Goal: Task Accomplishment & Management: Use online tool/utility

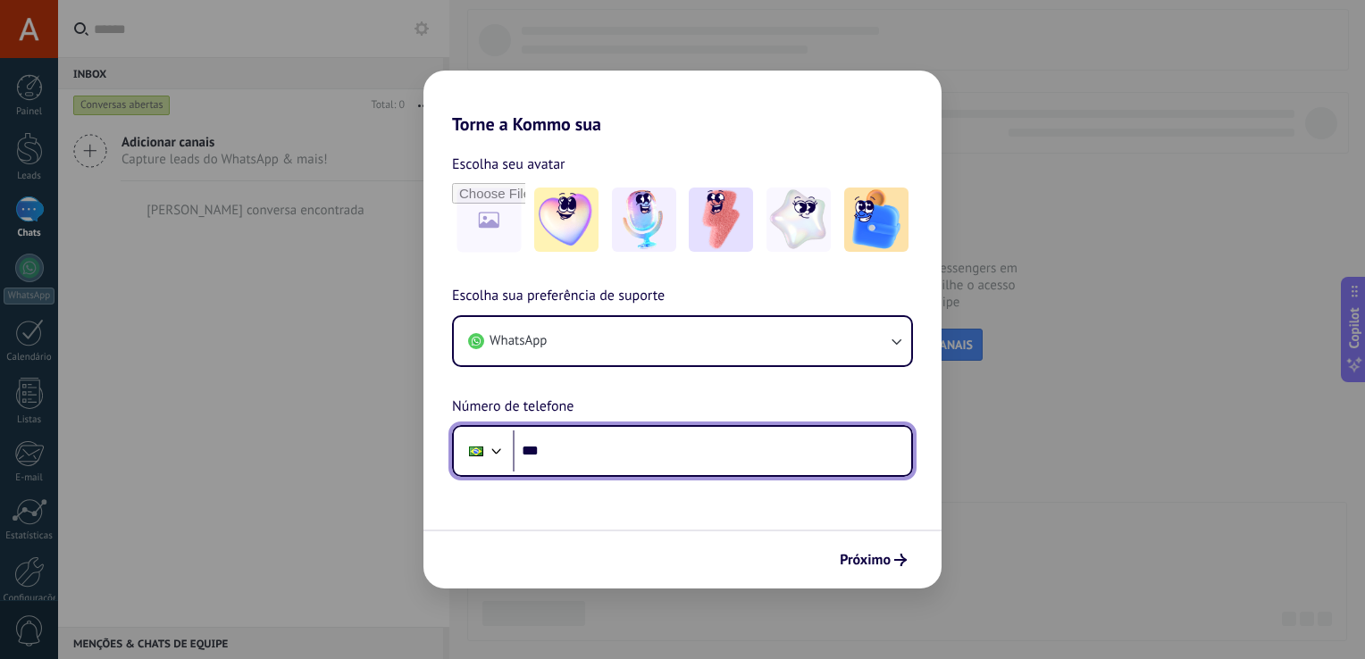
click at [664, 455] on input "***" at bounding box center [712, 451] width 399 height 41
type input "**********"
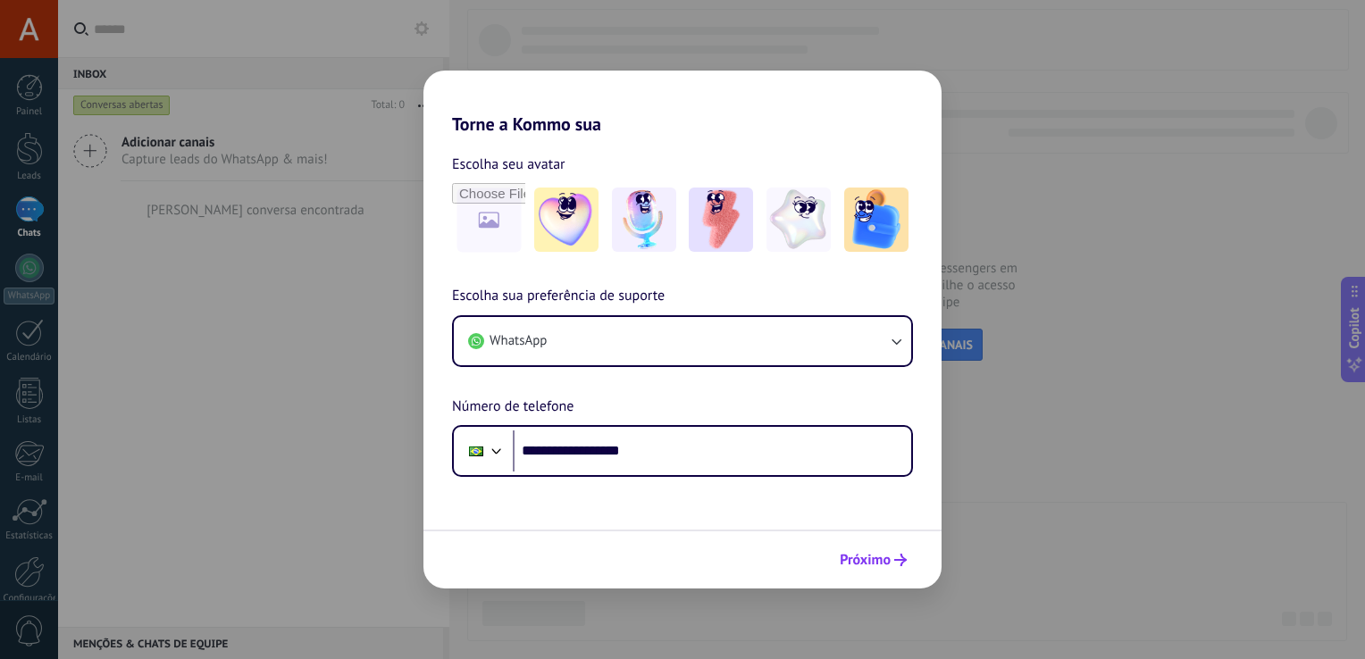
click at [902, 566] on use "submit" at bounding box center [900, 560] width 13 height 13
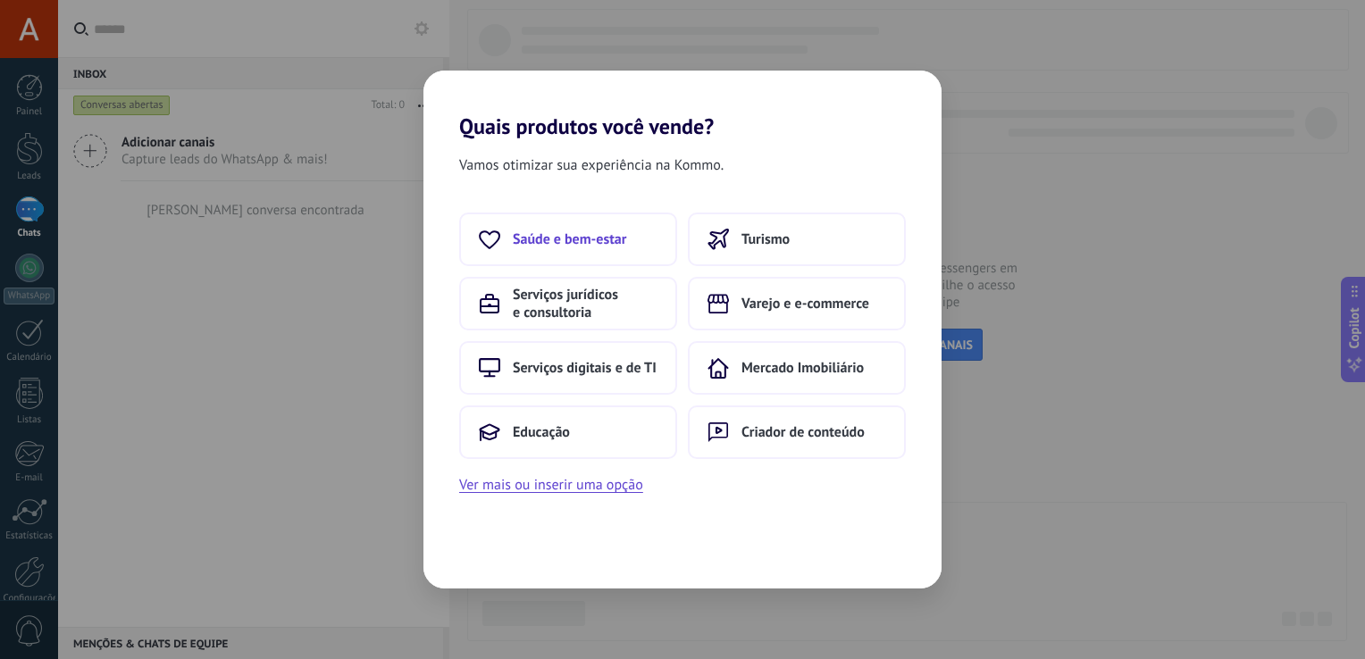
click at [600, 248] on span "Saúde e bem-estar" at bounding box center [569, 240] width 113 height 18
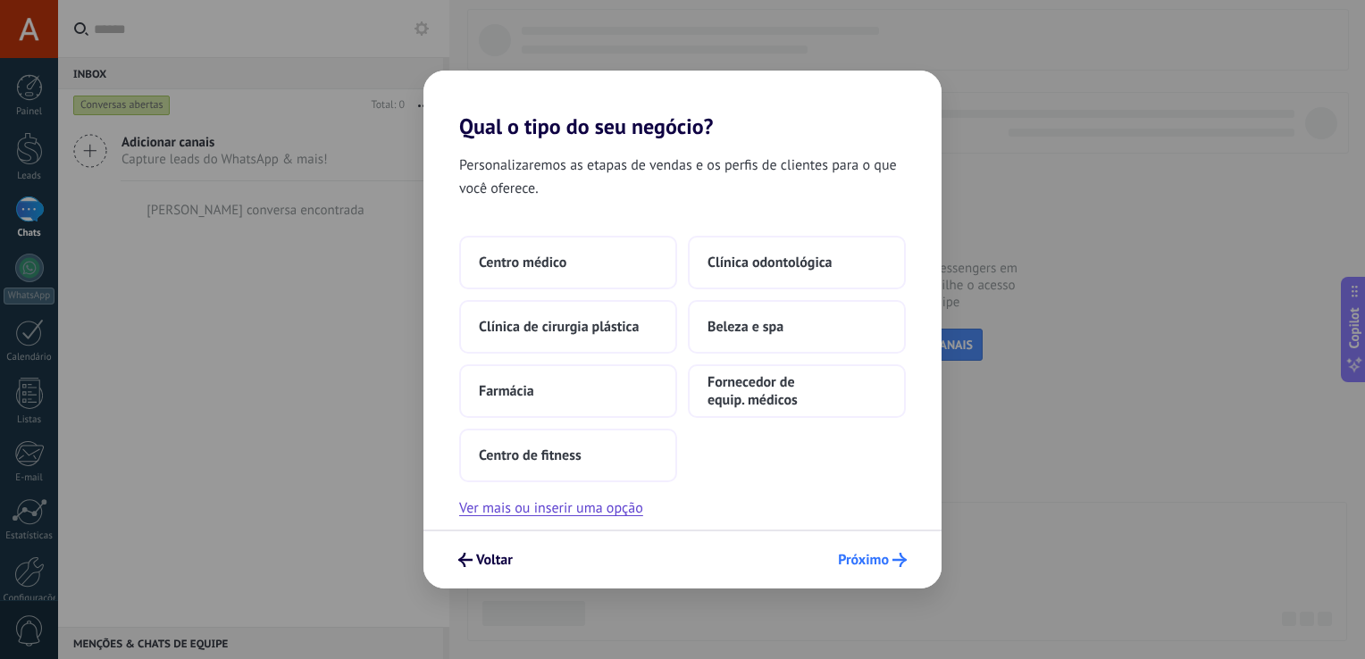
click at [869, 554] on span "Próximo" at bounding box center [863, 560] width 51 height 13
click at [857, 560] on span "Próximo" at bounding box center [863, 560] width 51 height 13
click at [549, 216] on div "Personalizaremos as etapas de vendas e os perfis de clientes para o que você of…" at bounding box center [683, 334] width 518 height 390
click at [533, 243] on button "Centro médico" at bounding box center [568, 263] width 218 height 54
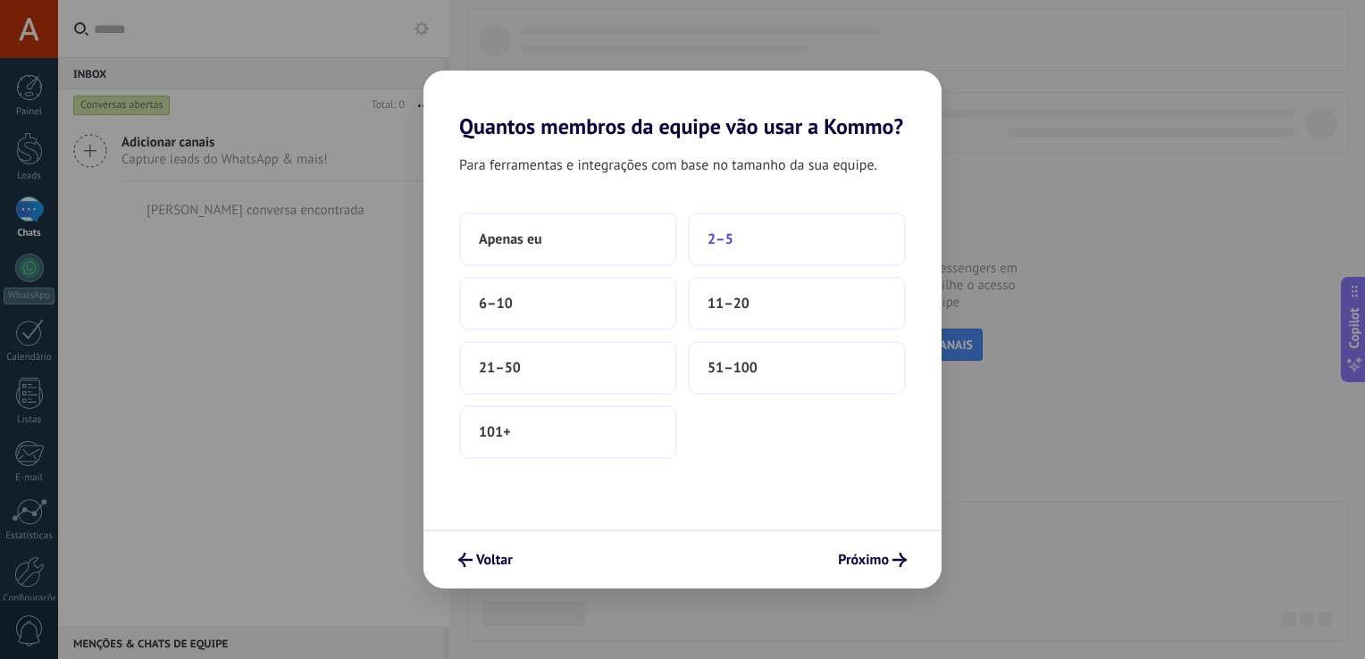
click at [777, 241] on button "2–5" at bounding box center [797, 240] width 218 height 54
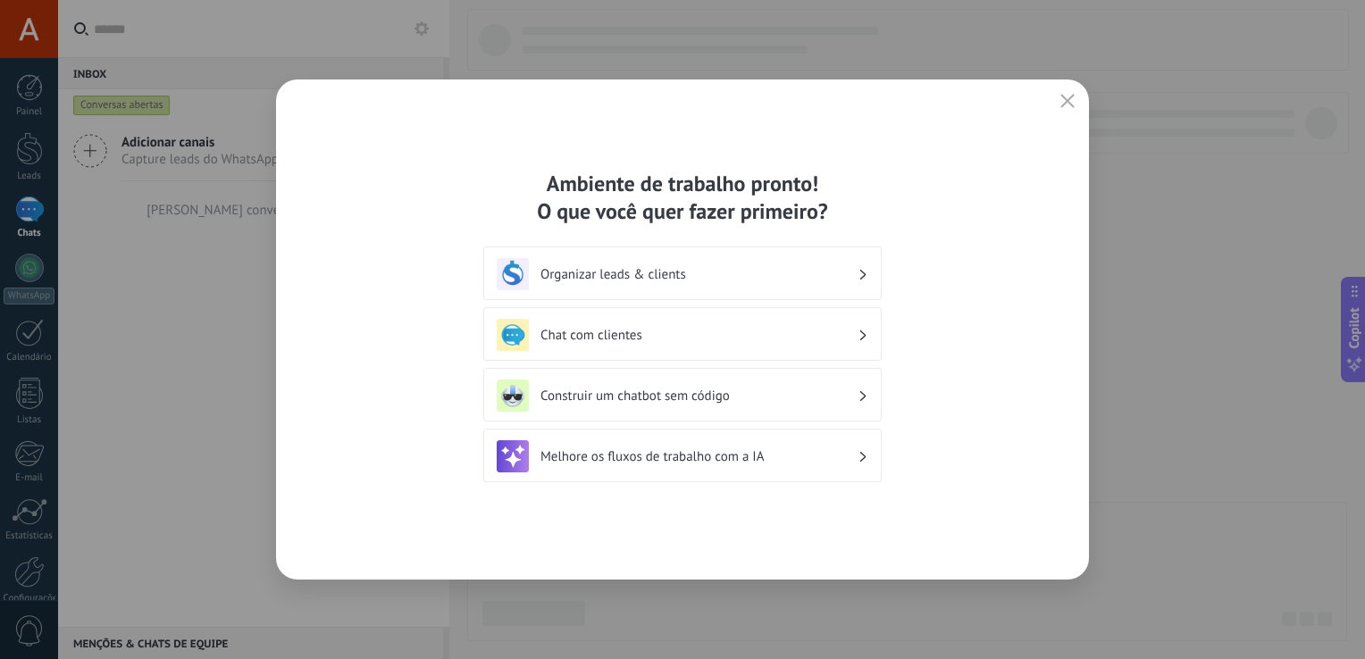
click at [843, 335] on h3 "Chat com clientes" at bounding box center [699, 335] width 317 height 17
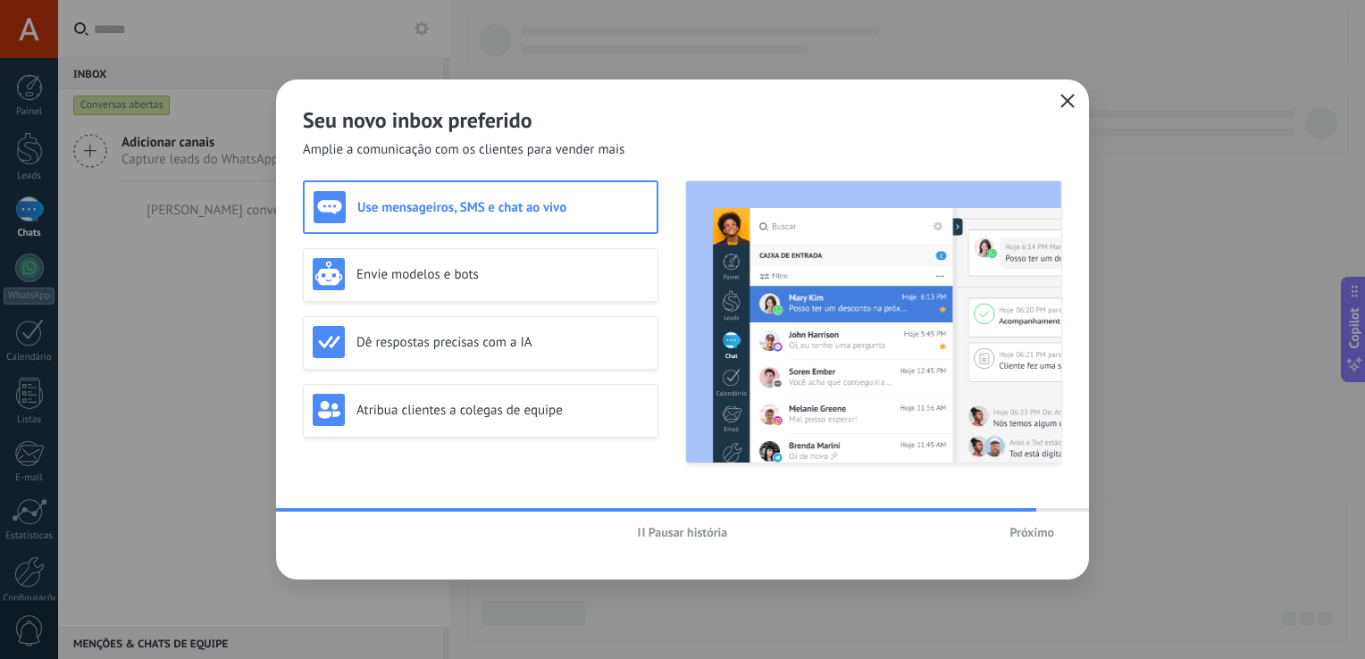
click at [1065, 107] on icon "button" at bounding box center [1068, 101] width 14 height 14
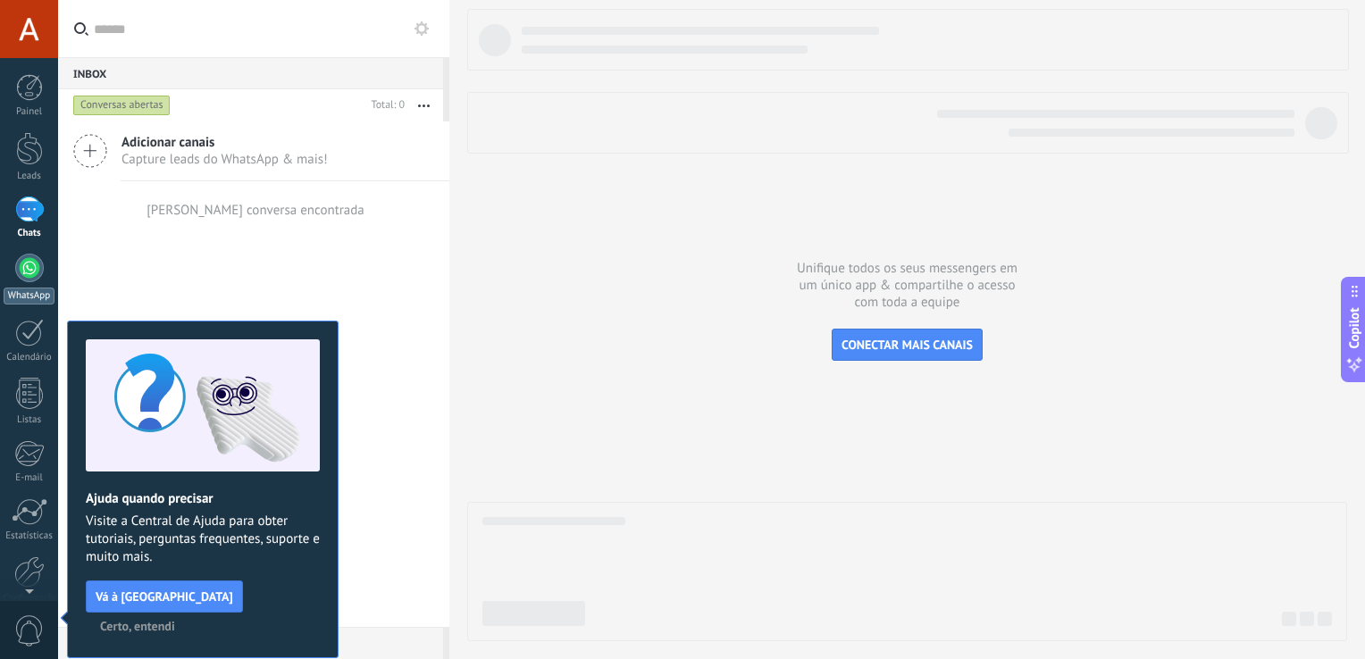
click at [27, 262] on div at bounding box center [29, 268] width 29 height 29
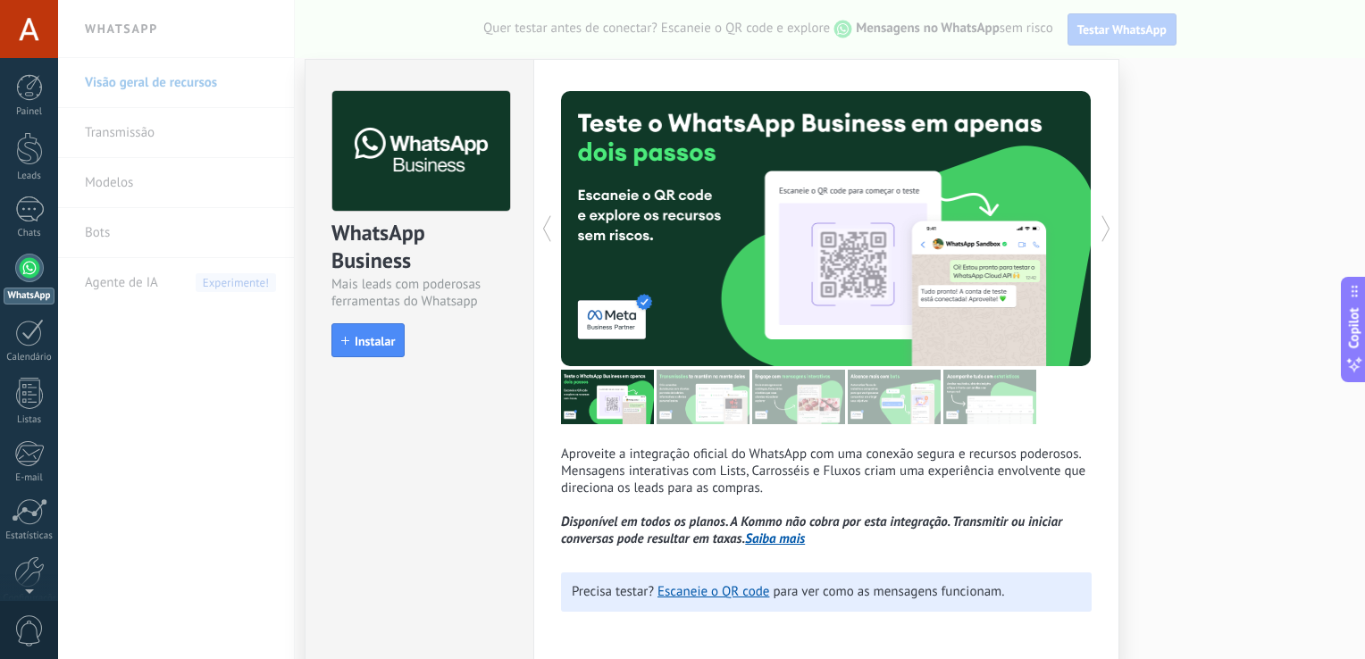
scroll to position [5, 0]
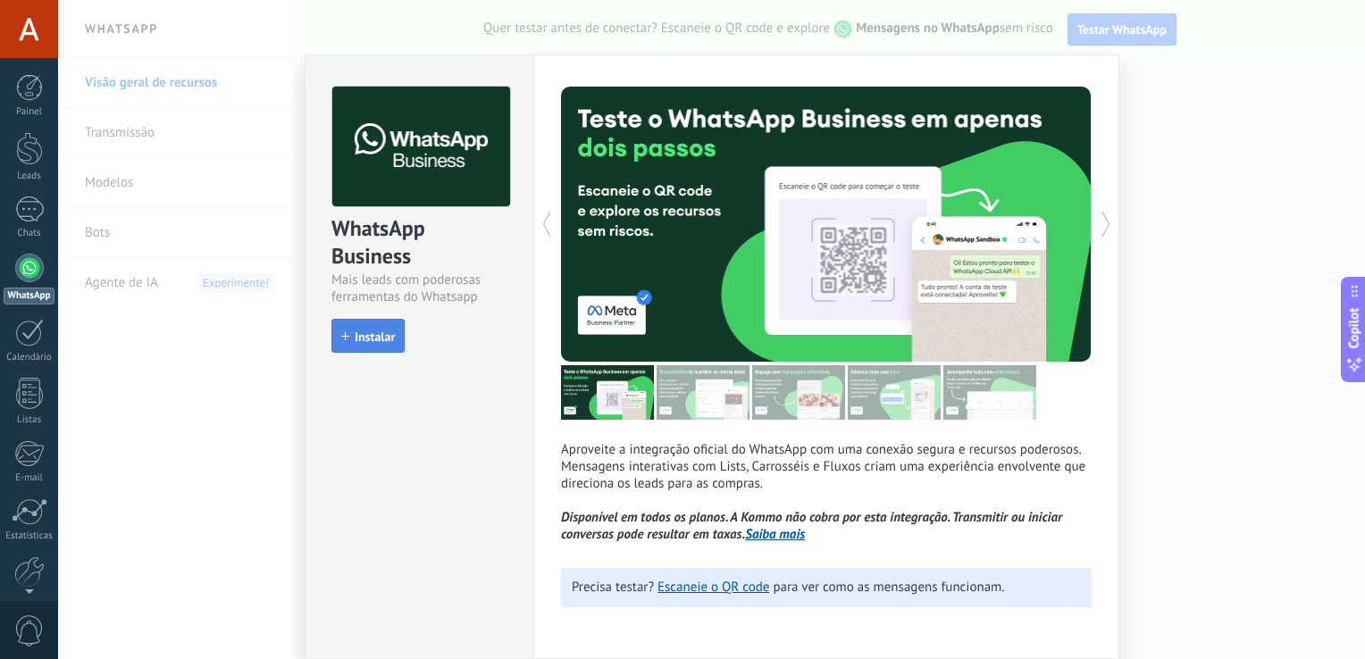
click at [379, 331] on span "Instalar" at bounding box center [375, 337] width 40 height 13
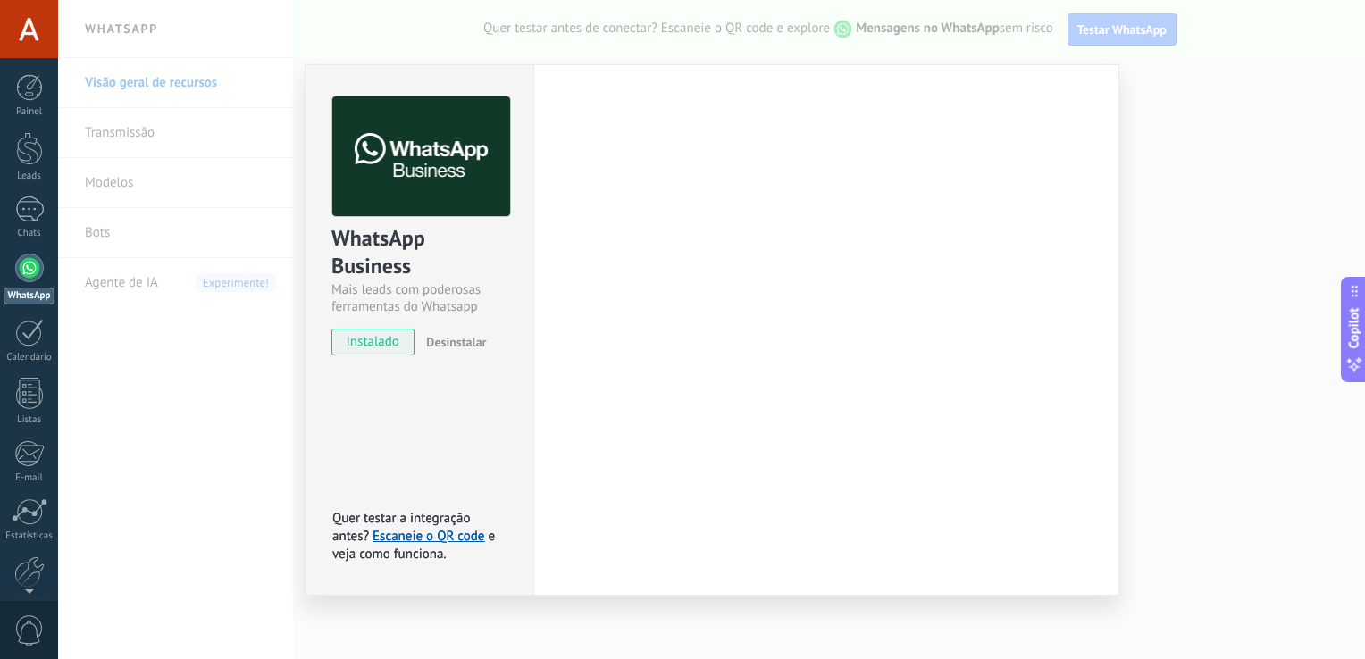
scroll to position [0, 0]
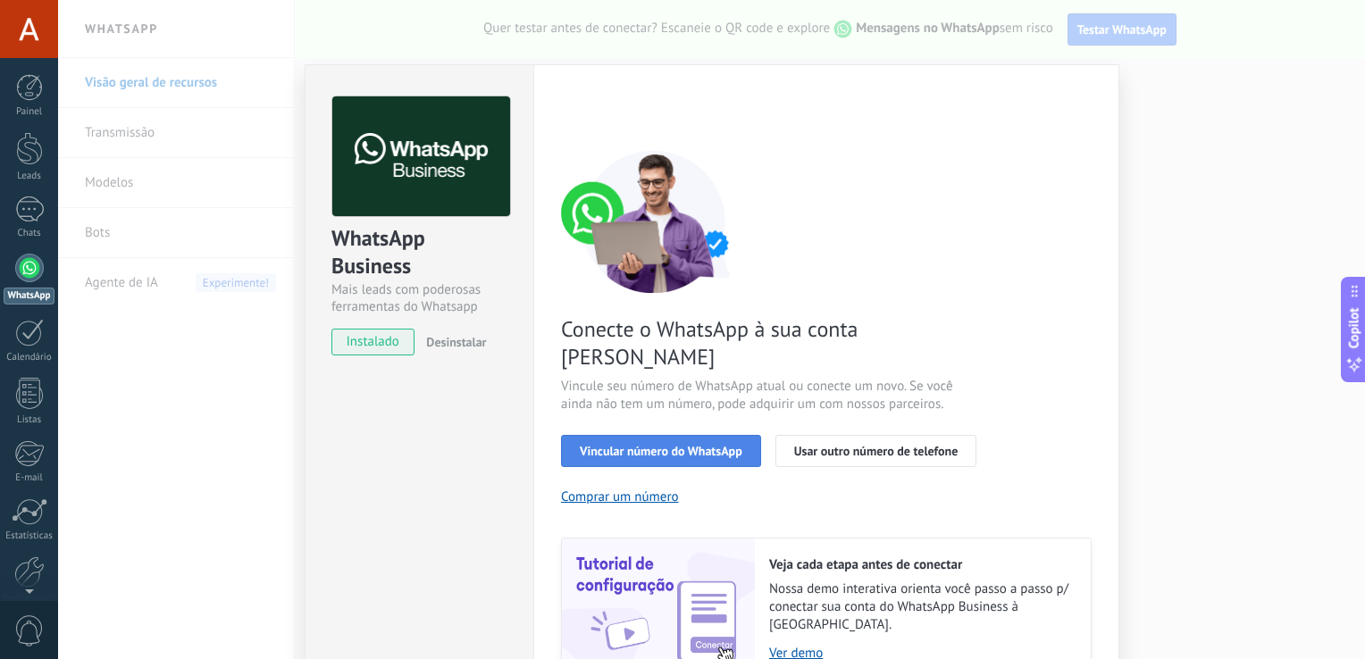
click at [680, 445] on span "Vincular número do WhatsApp" at bounding box center [661, 451] width 163 height 13
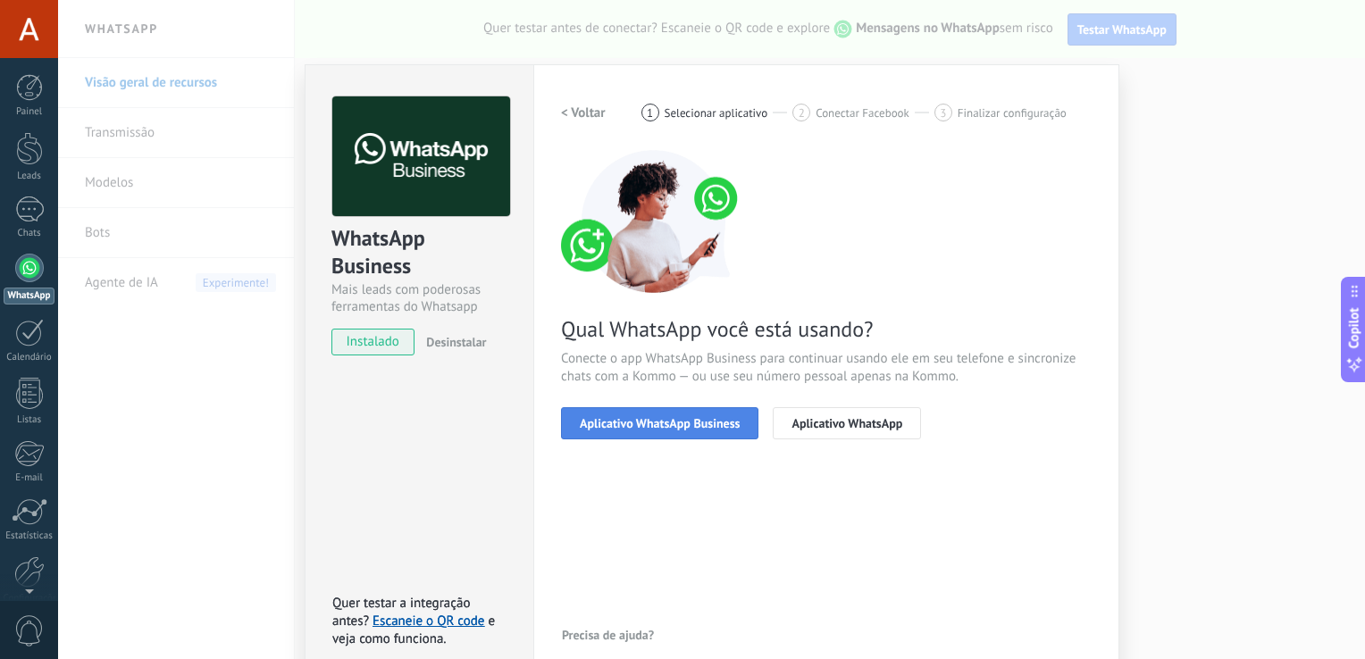
click at [673, 426] on span "Aplicativo WhatsApp Business" at bounding box center [660, 423] width 160 height 13
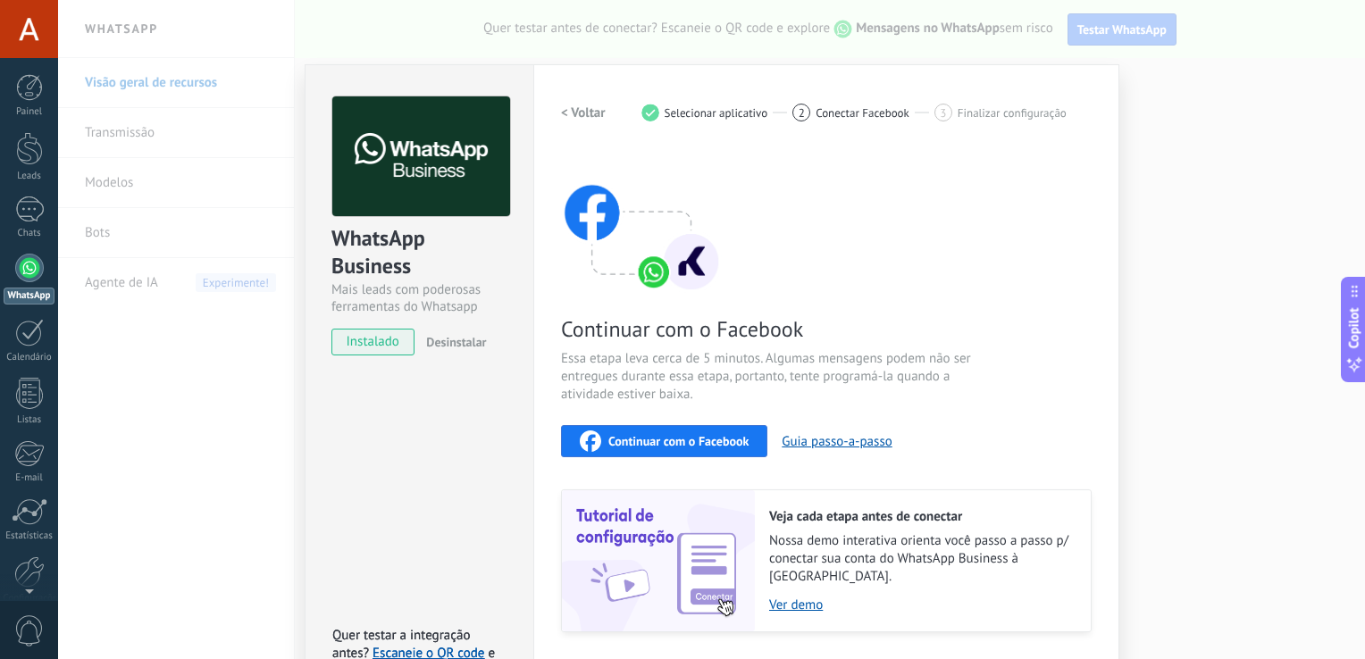
click at [678, 441] on span "Continuar com o Facebook" at bounding box center [679, 441] width 140 height 13
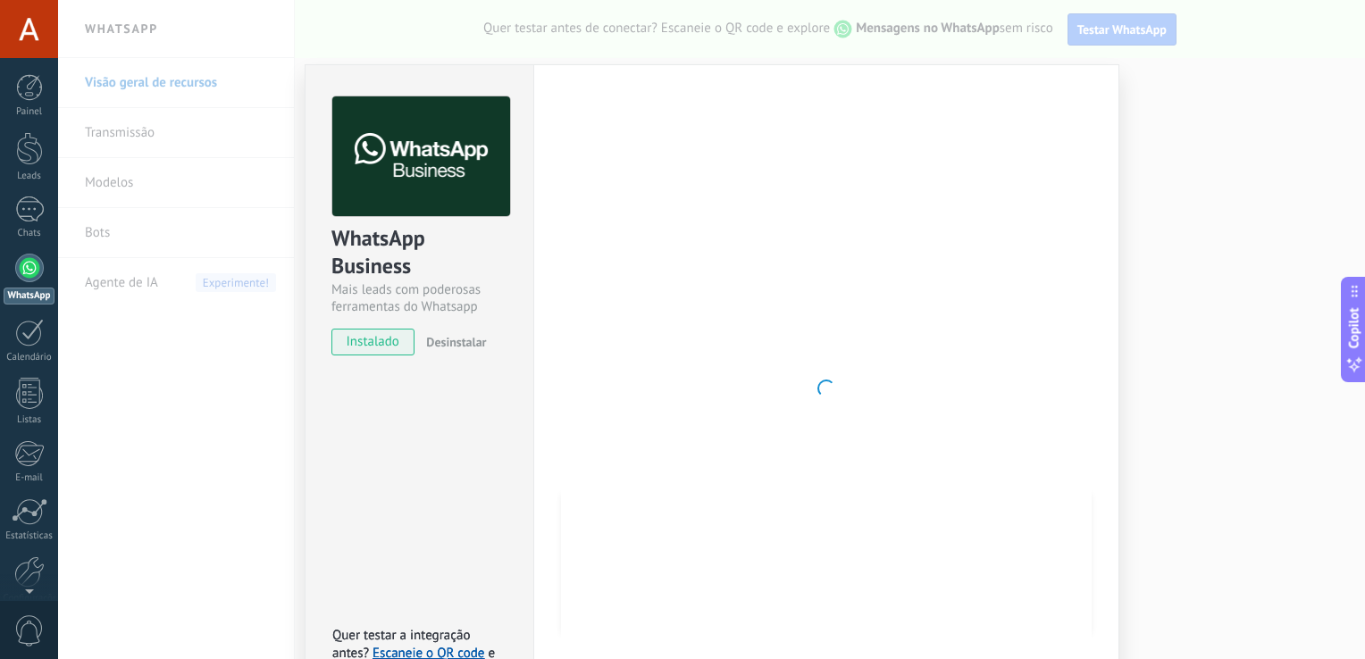
click at [315, 497] on div "WhatsApp Business Mais leads com poderosas ferramentas do Whatsapp instalado De…" at bounding box center [419, 388] width 229 height 649
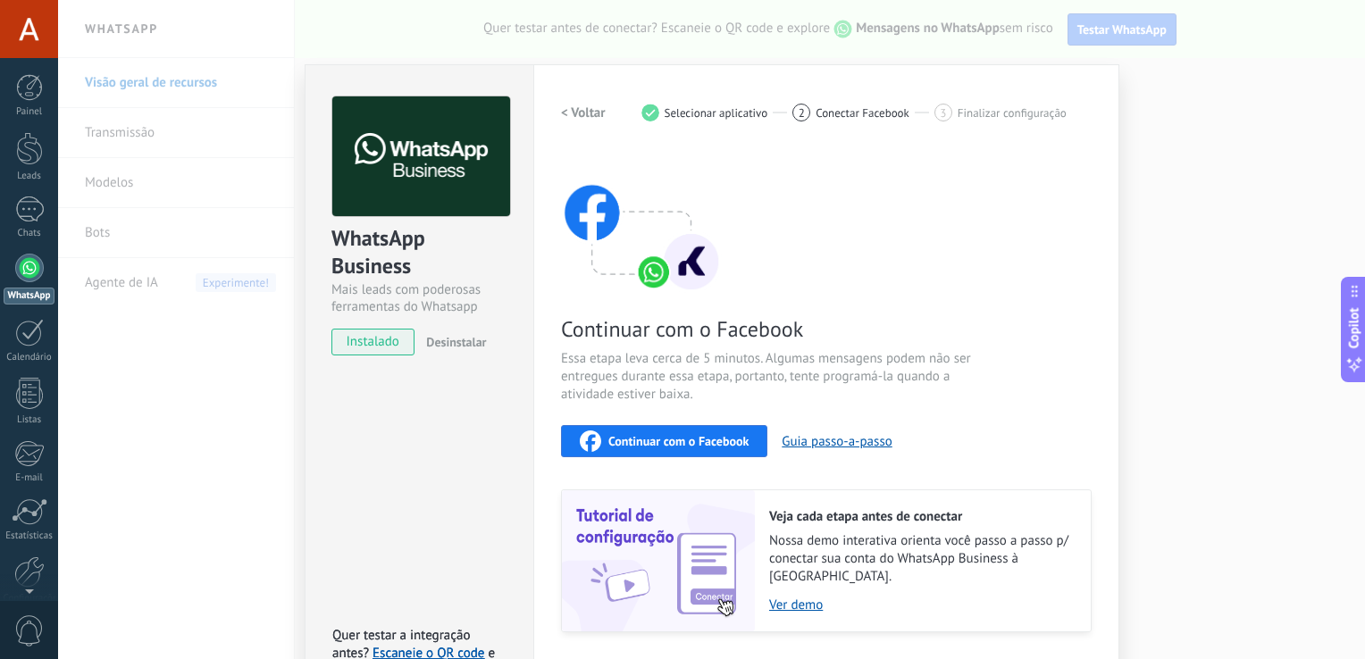
scroll to position [39, 0]
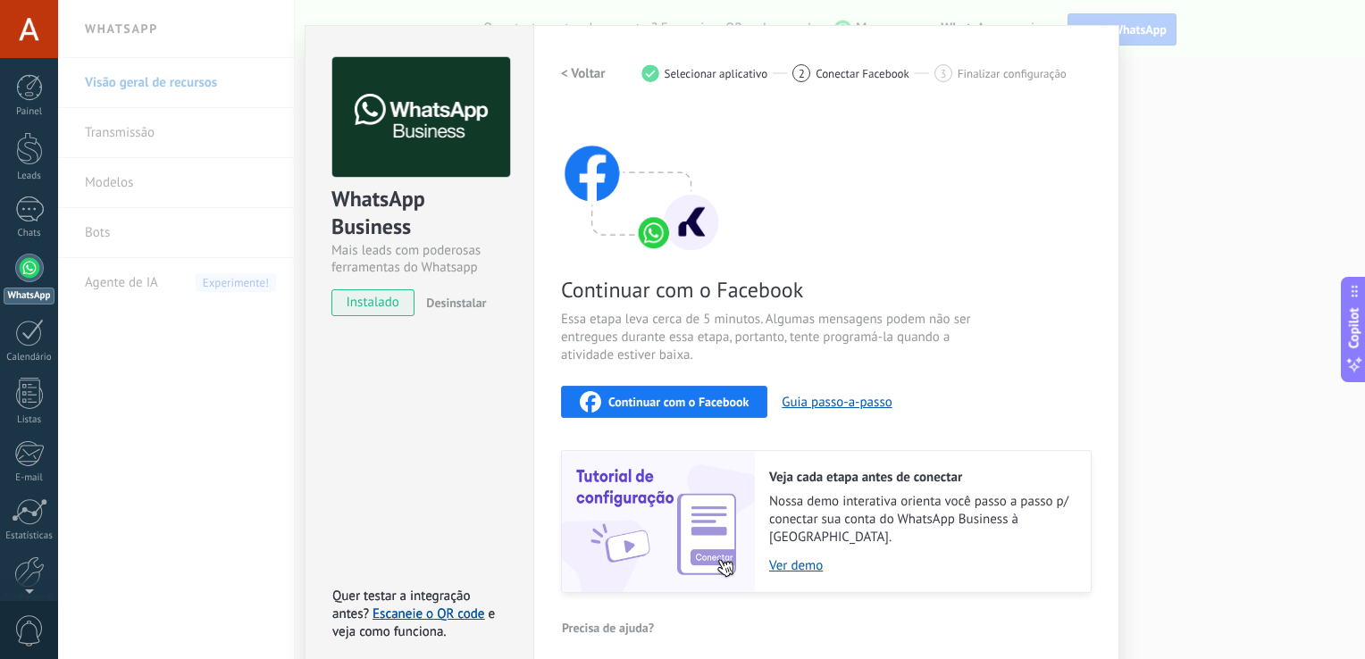
click at [676, 396] on span "Continuar com o Facebook" at bounding box center [679, 402] width 140 height 13
click at [1026, 417] on div "Continuar com o Facebook Essa etapa leva cerca de 5 minutos. Algumas mensagens …" at bounding box center [826, 352] width 531 height 483
click at [874, 408] on button "Guia passo-a-passo" at bounding box center [837, 402] width 110 height 17
click at [1183, 298] on div "WhatsApp Business Mais leads com poderosas ferramentas do Whatsapp instalado De…" at bounding box center [711, 329] width 1307 height 659
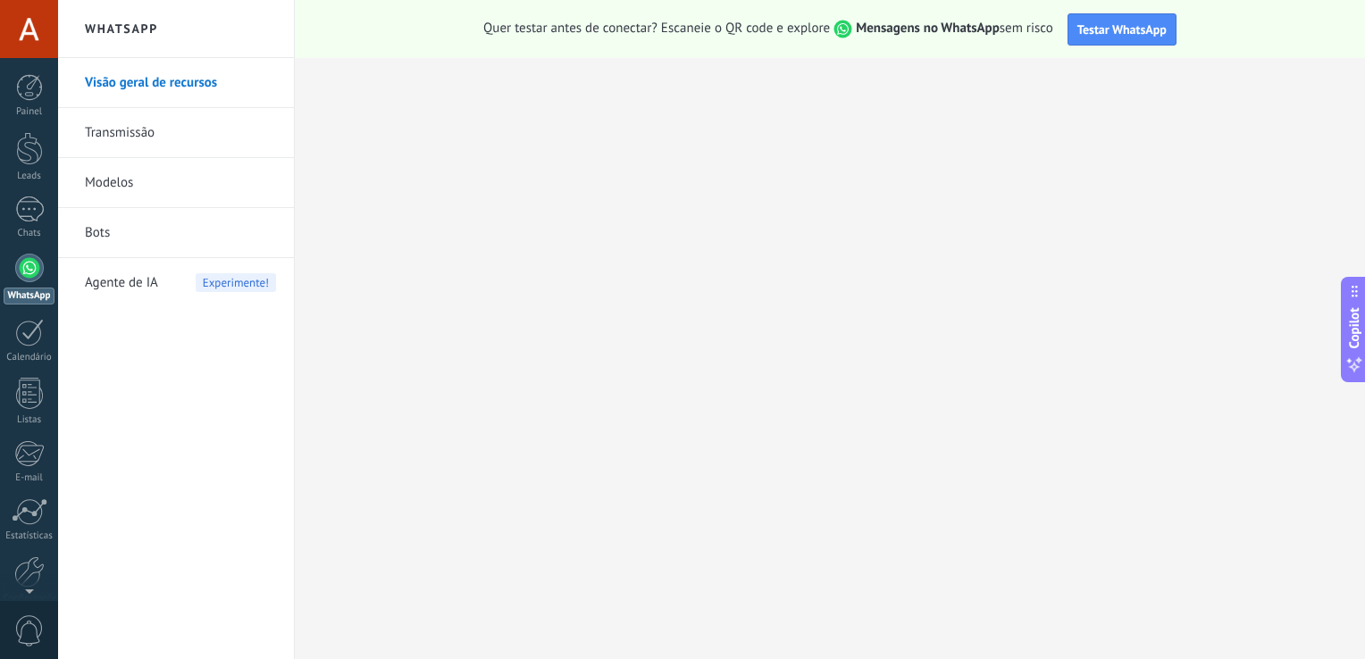
click at [22, 270] on div at bounding box center [29, 268] width 29 height 29
click at [164, 176] on link "Modelos" at bounding box center [180, 183] width 191 height 50
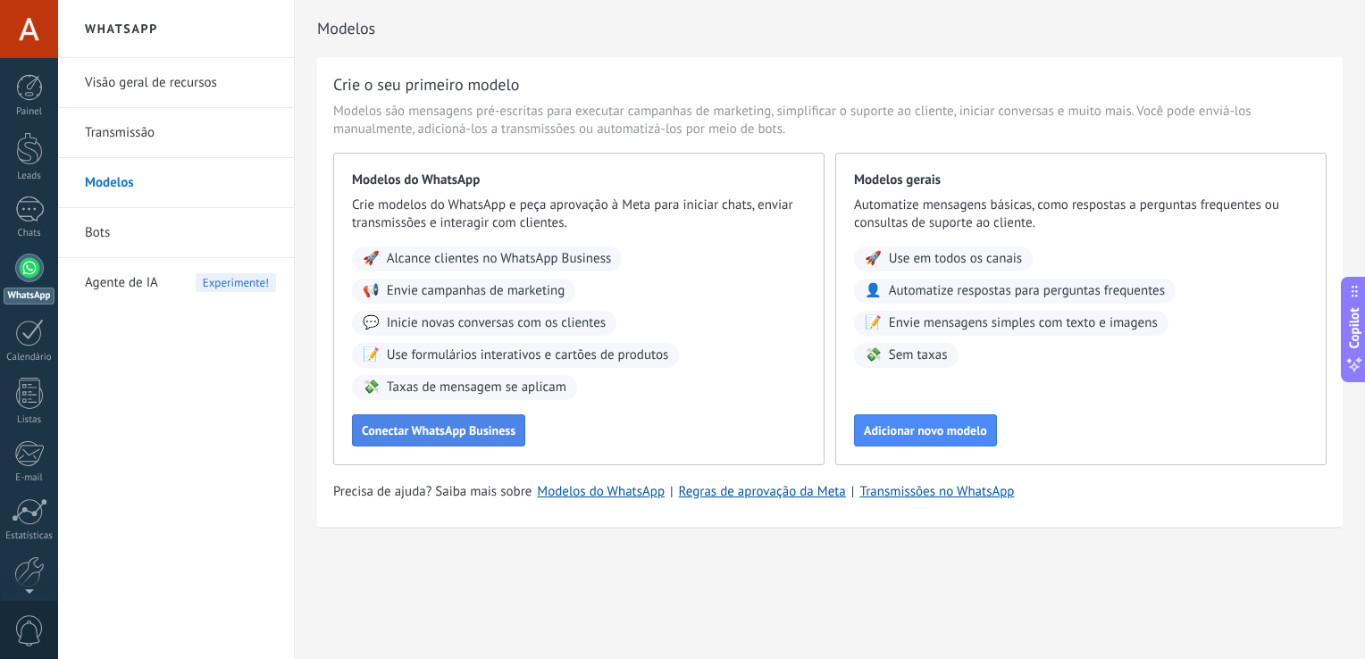
click at [457, 424] on span "Conectar WhatsApp Business" at bounding box center [439, 430] width 154 height 13
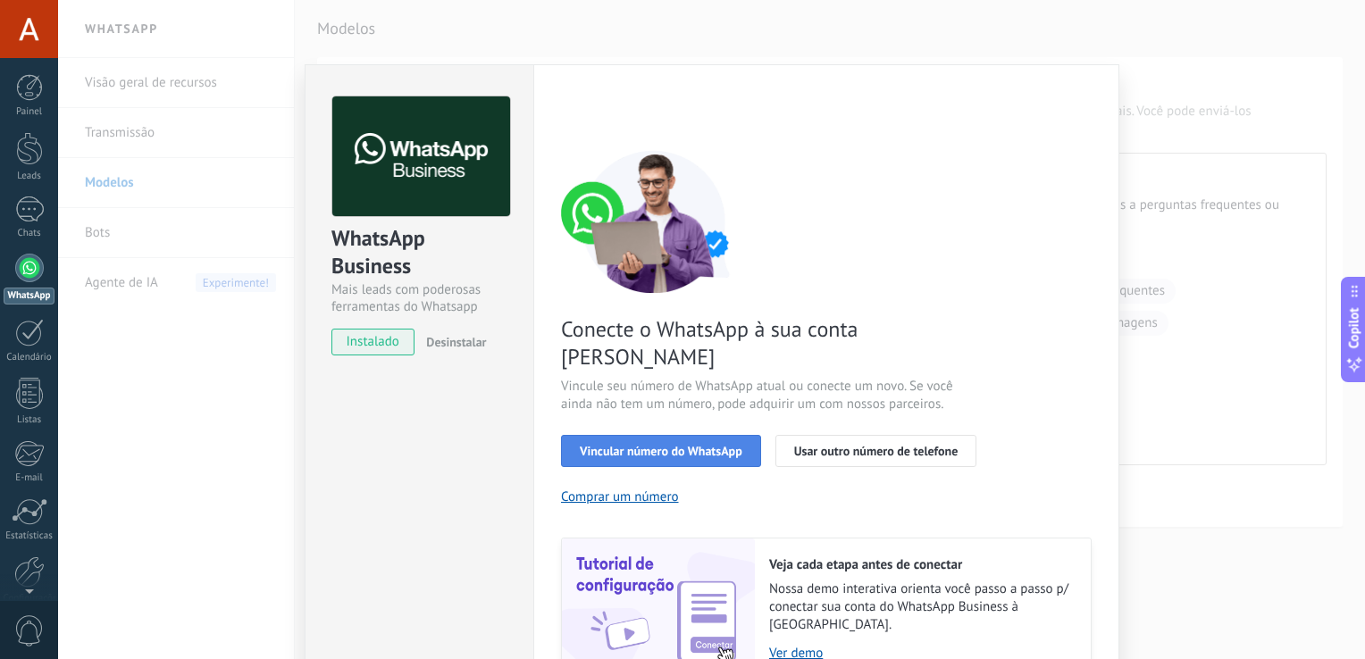
scroll to position [60, 0]
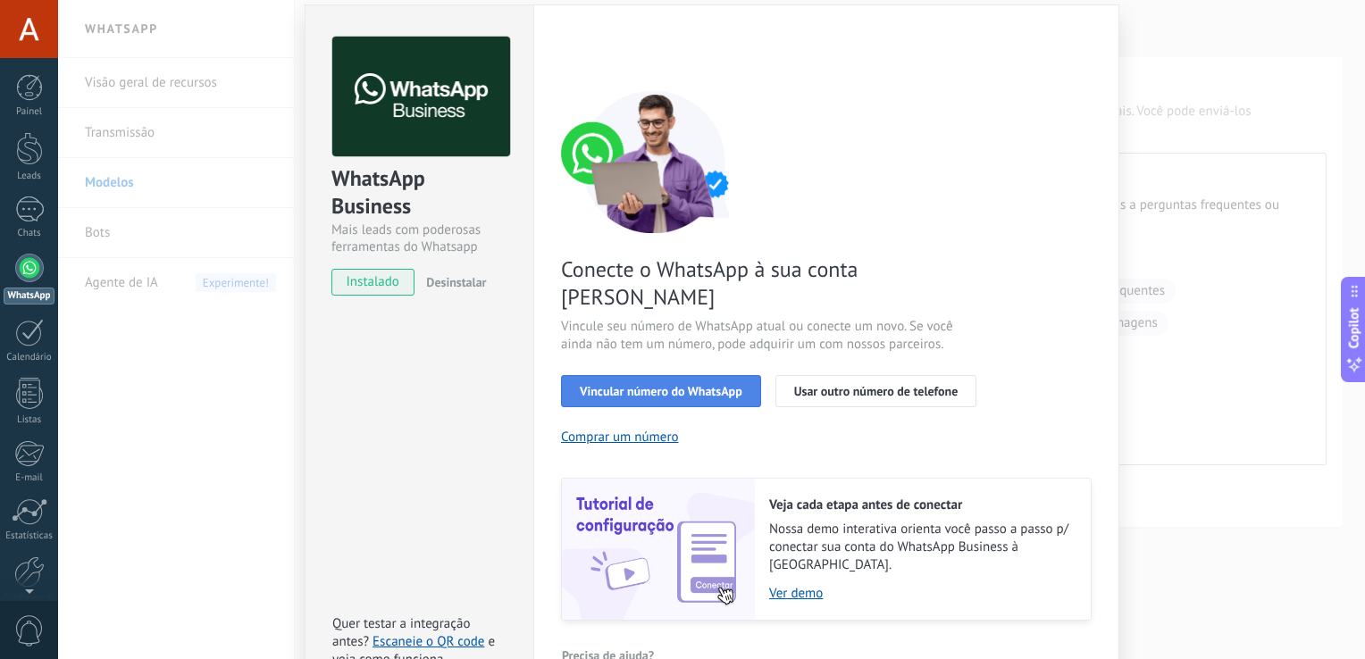
click at [645, 385] on span "Vincular número do WhatsApp" at bounding box center [661, 391] width 163 height 13
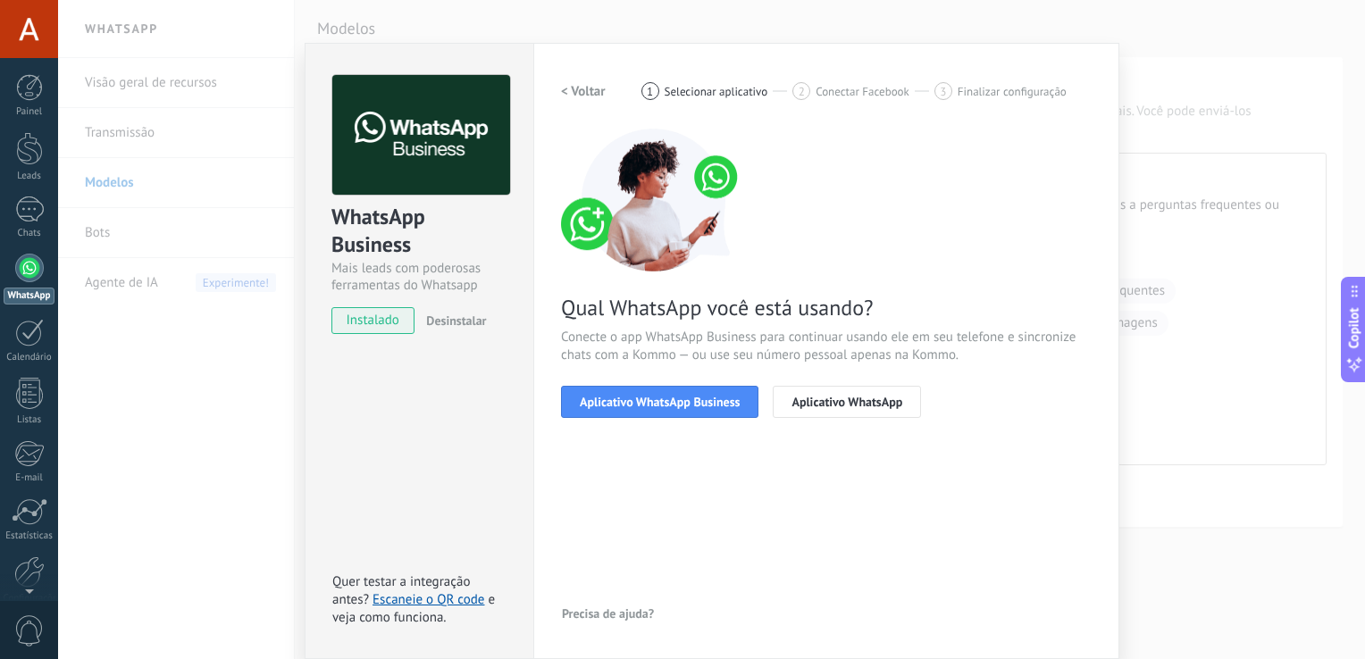
scroll to position [21, 0]
click at [673, 414] on button "Aplicativo WhatsApp Business" at bounding box center [659, 402] width 197 height 32
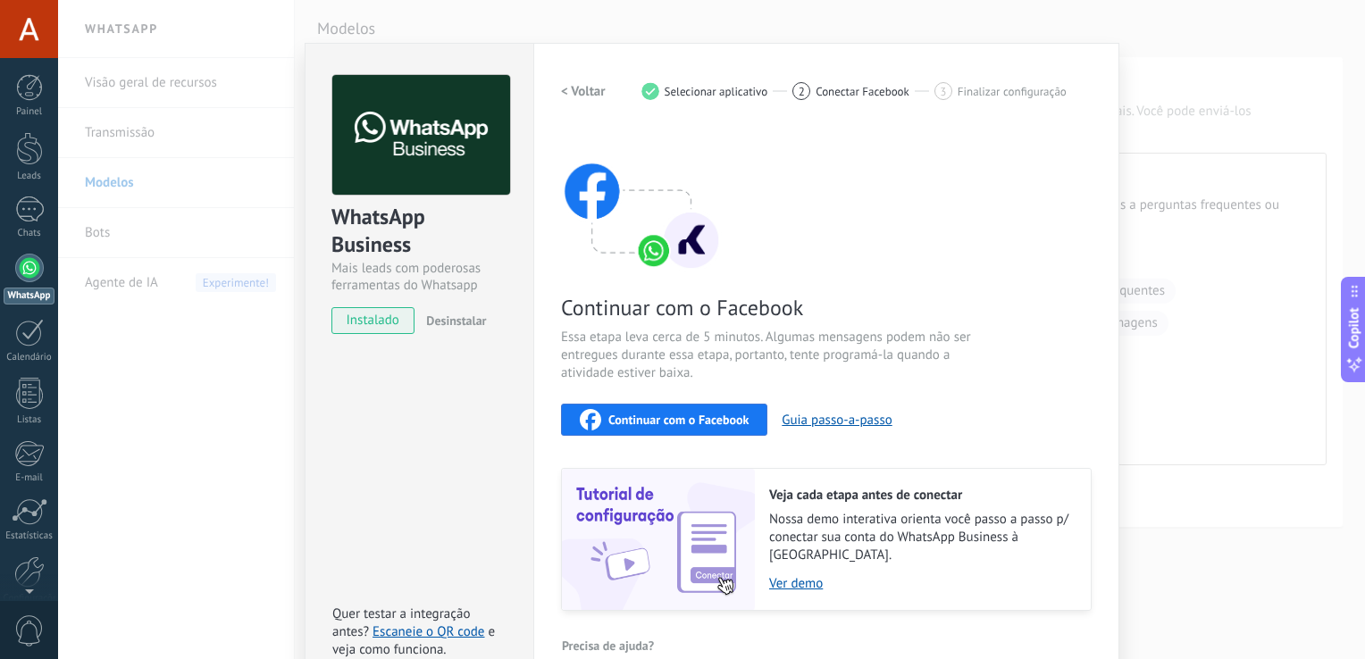
click at [1196, 386] on div "WhatsApp Business Mais leads com poderosas ferramentas do Whatsapp instalado De…" at bounding box center [711, 329] width 1307 height 659
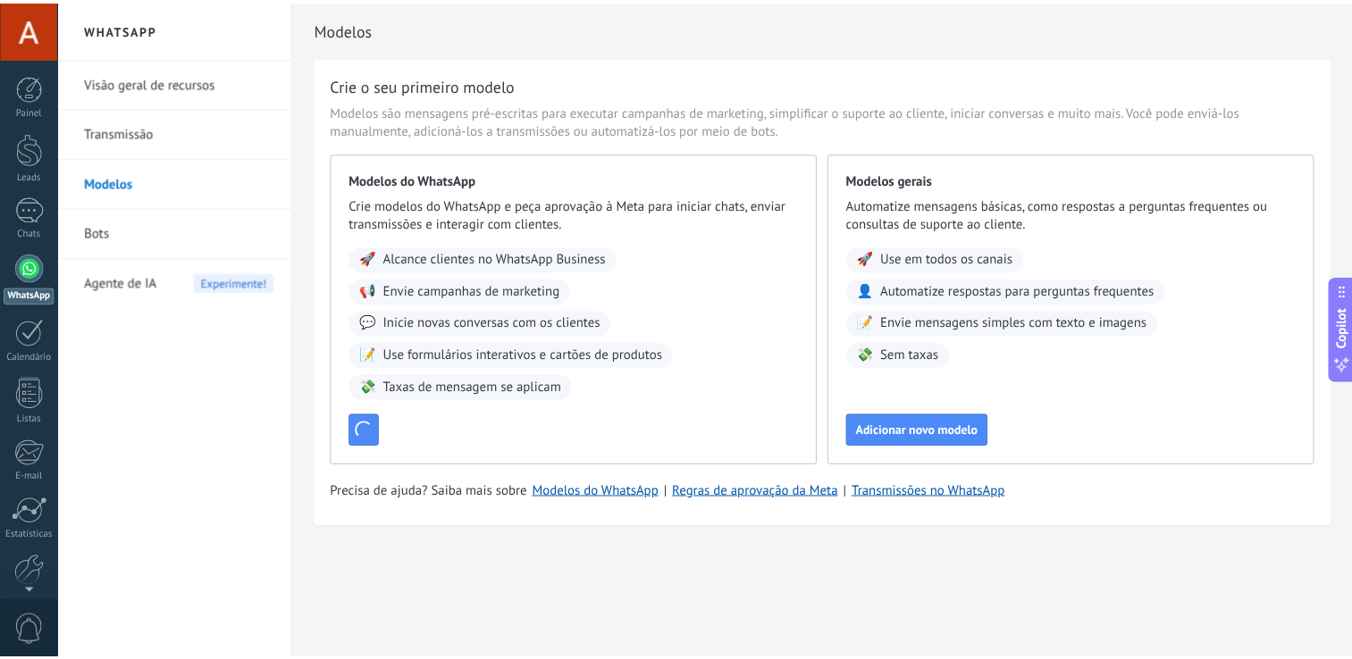
scroll to position [0, 0]
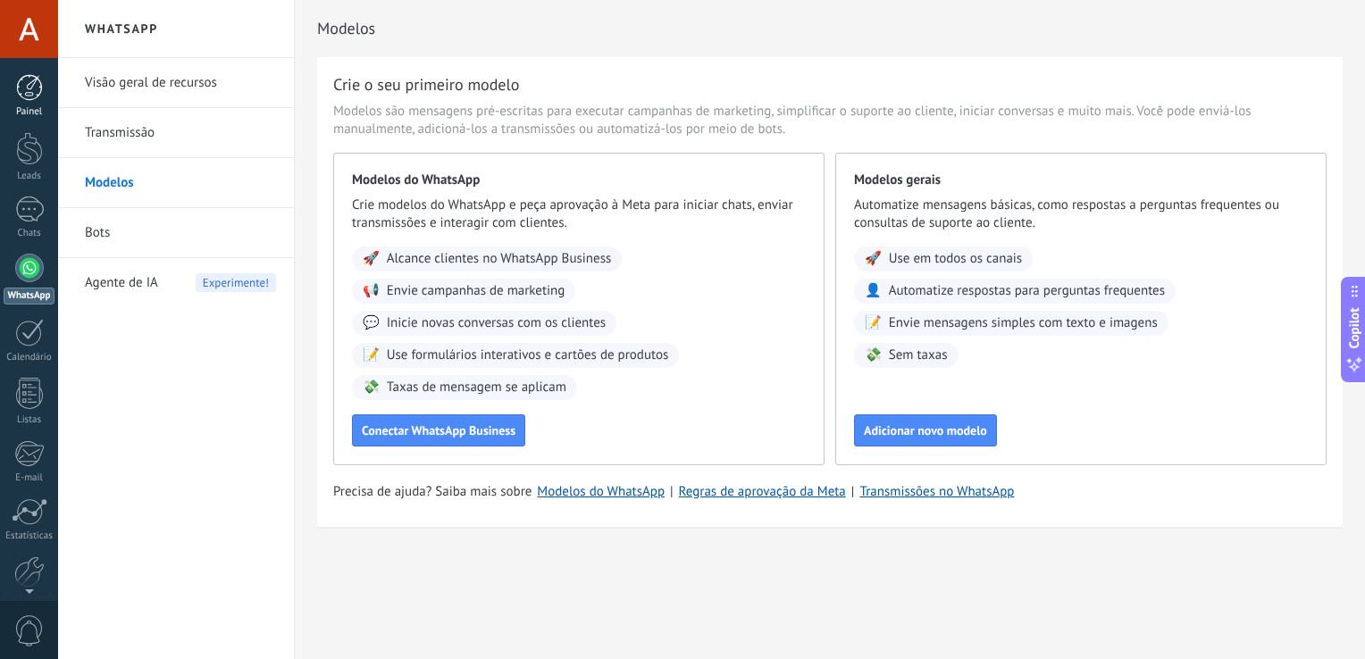
click at [37, 102] on link "Painel" at bounding box center [29, 96] width 58 height 44
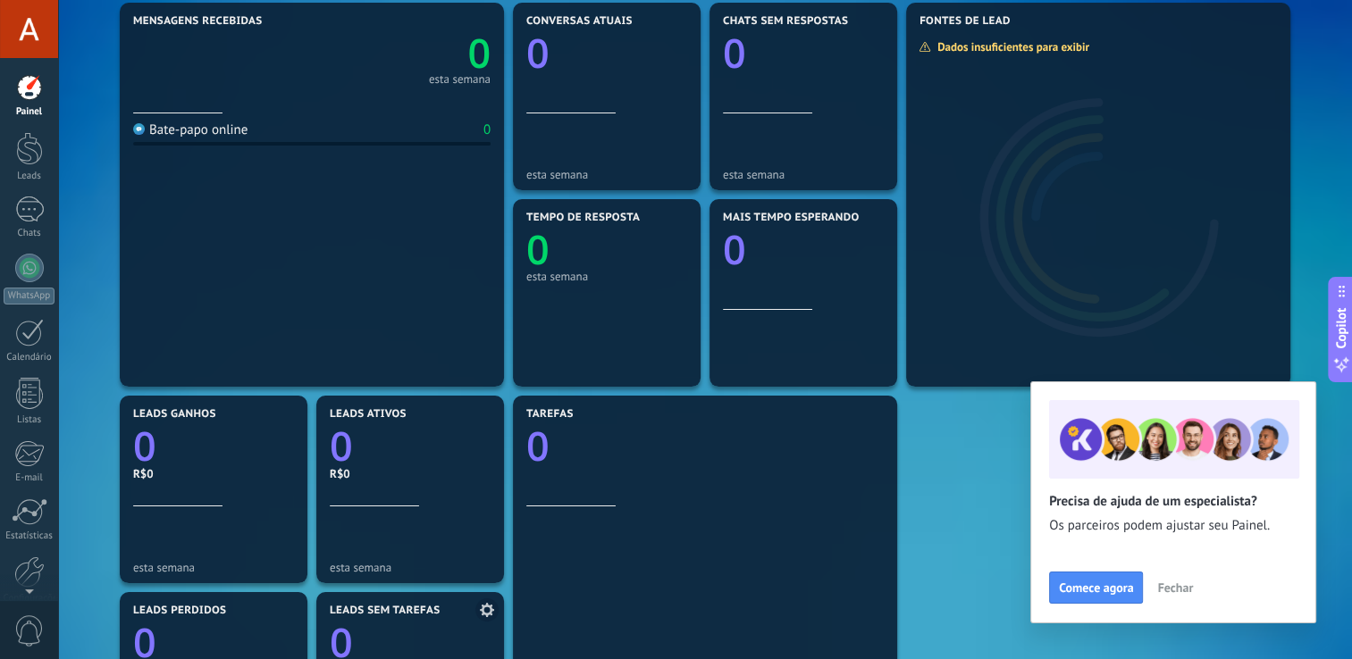
scroll to position [230, 0]
click at [24, 274] on div at bounding box center [29, 268] width 29 height 29
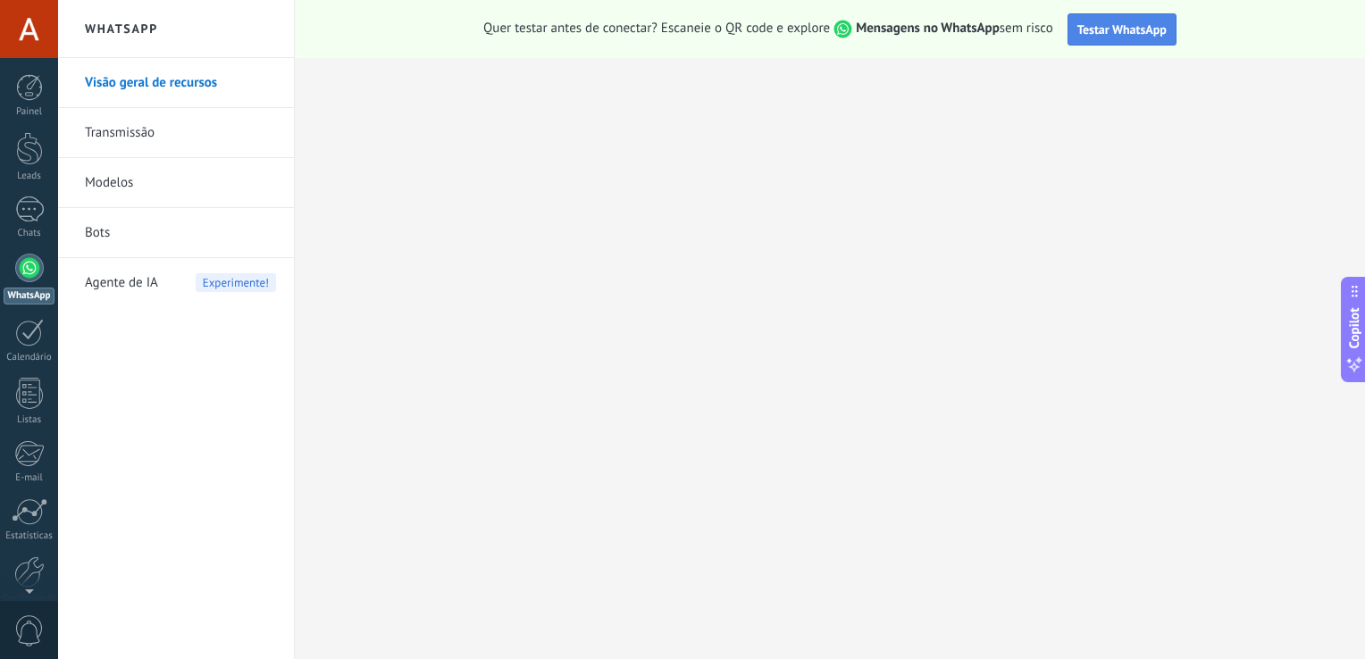
click at [1129, 29] on span "Testar WhatsApp" at bounding box center [1122, 29] width 89 height 16
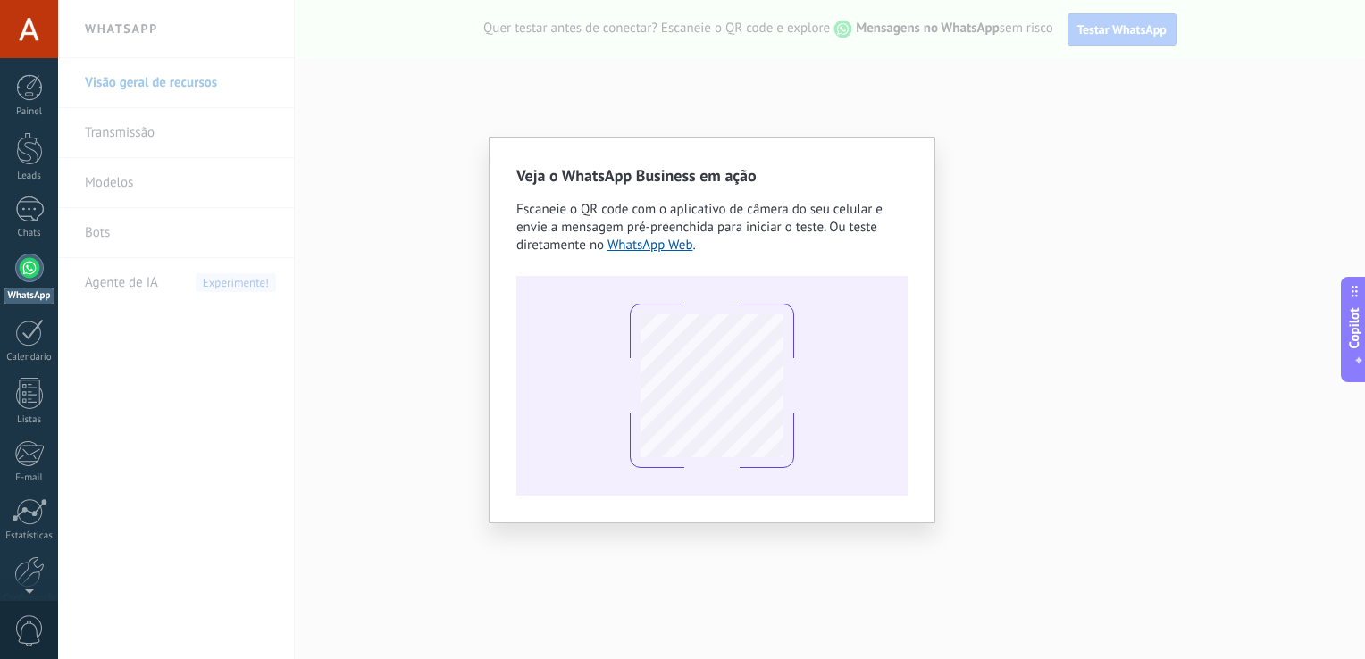
click at [1079, 475] on div "Veja o WhatsApp Business em ação Escaneie o QR code com o aplicativo de câmera …" at bounding box center [711, 329] width 1307 height 659
